Goal: Obtain resource: Obtain resource

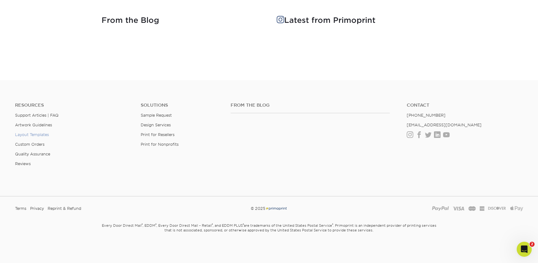
click at [44, 135] on link "Layout Templates" at bounding box center [32, 134] width 34 height 5
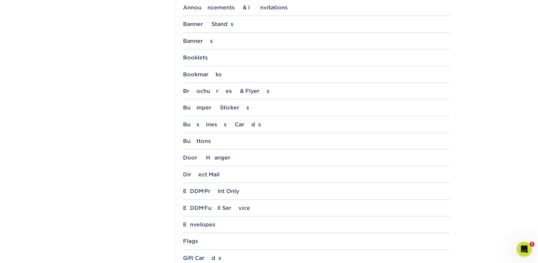
scroll to position [272, 0]
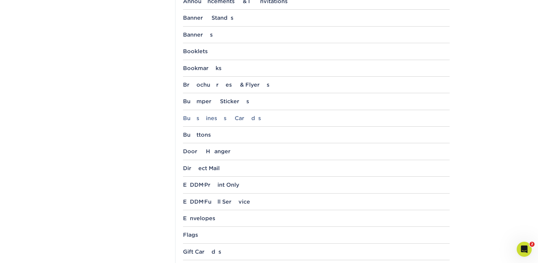
click at [208, 121] on div "Business Cards" at bounding box center [316, 118] width 266 height 6
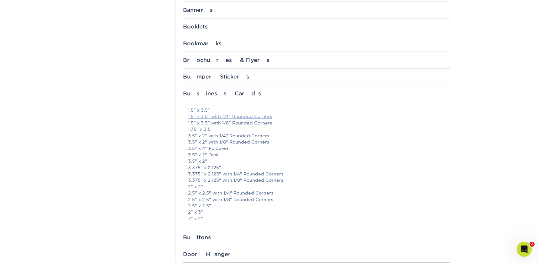
scroll to position [298, 0]
click at [259, 135] on link "3.5" x 2" with 1/4" Rounded Corners" at bounding box center [228, 134] width 81 height 5
